Goal: Go to known website: Access a specific website the user already knows

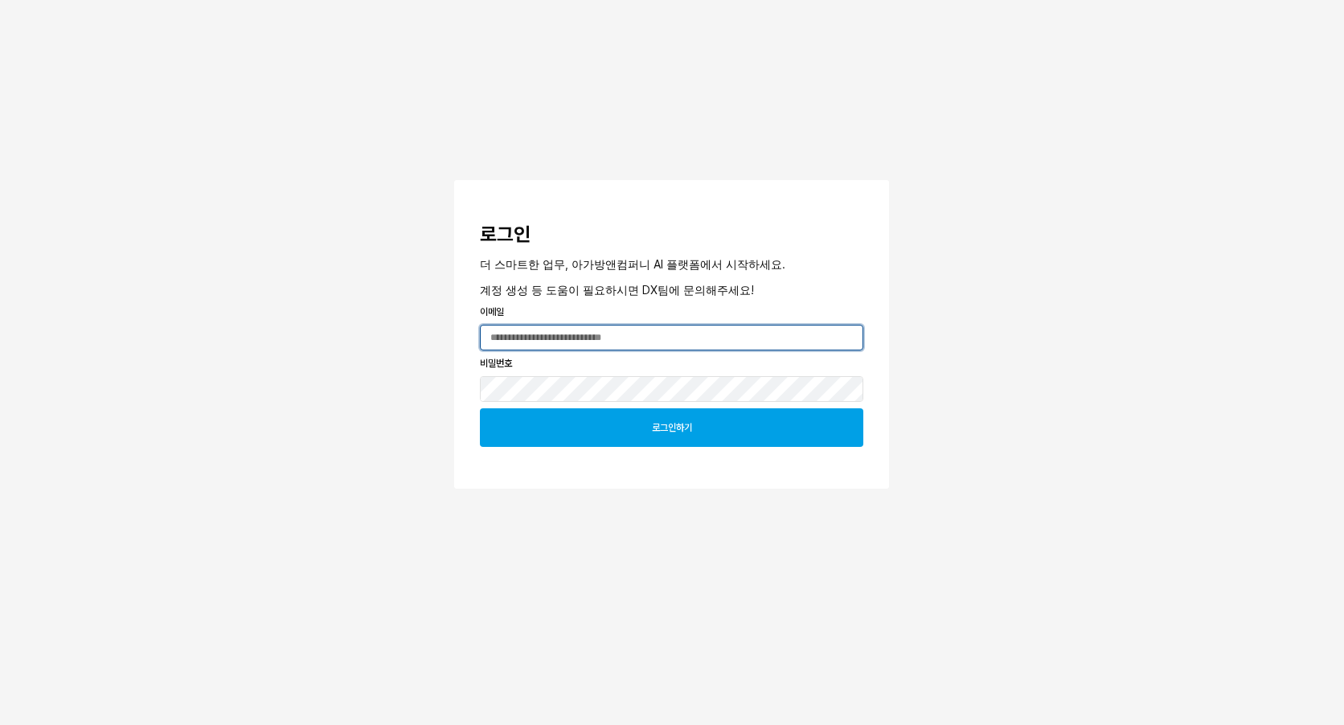
type input "**********"
click at [662, 430] on p "로그인하기" at bounding box center [672, 427] width 40 height 13
